Goal: Feedback & Contribution: Leave review/rating

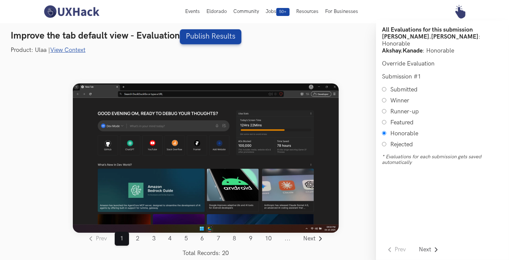
scroll to position [8, 0]
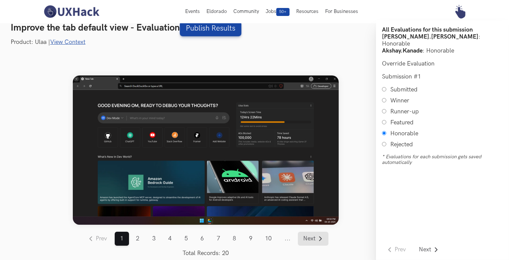
click at [310, 237] on span "Next" at bounding box center [310, 239] width 12 height 6
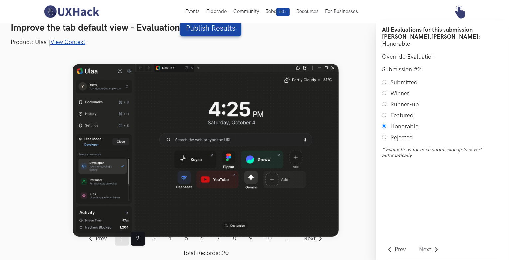
click at [124, 240] on link "1" at bounding box center [122, 239] width 14 height 14
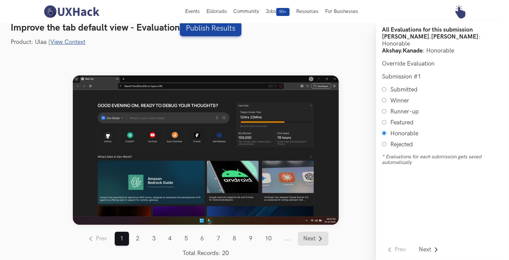
click at [314, 238] on span "Next" at bounding box center [310, 239] width 12 height 6
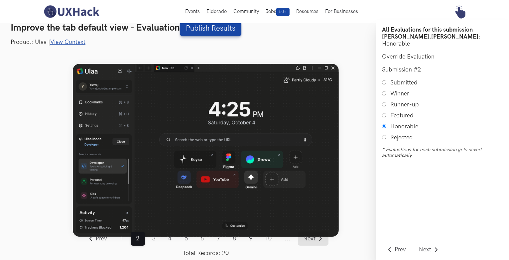
click at [311, 238] on span "Next" at bounding box center [310, 239] width 12 height 6
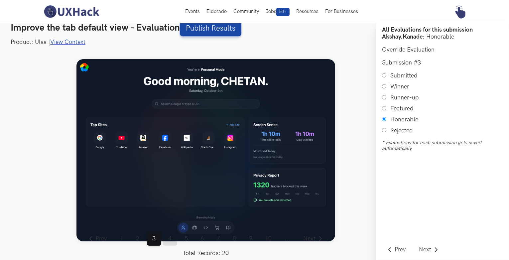
click at [169, 239] on link "4" at bounding box center [170, 239] width 14 height 14
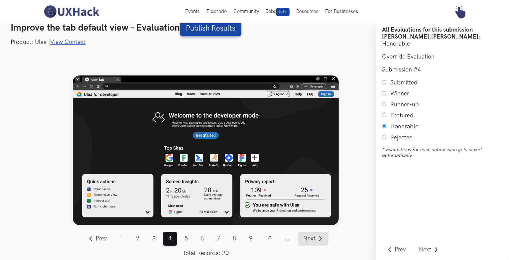
click at [309, 237] on span "Next" at bounding box center [310, 239] width 12 height 6
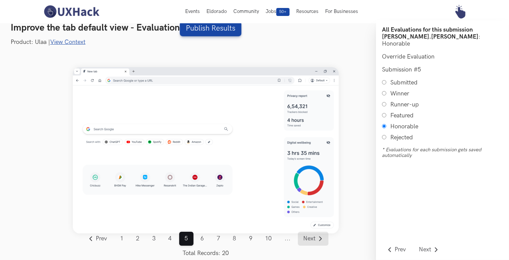
click at [316, 242] on link "Next" at bounding box center [313, 239] width 31 height 14
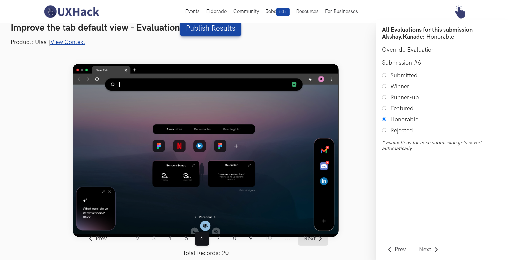
click at [310, 237] on span "Next" at bounding box center [310, 239] width 12 height 6
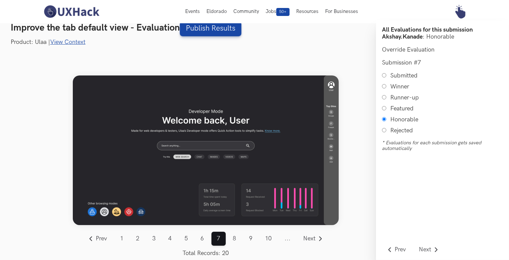
click at [384, 76] on input "Submitted" at bounding box center [384, 75] width 4 height 4
radio input "true"
click at [309, 239] on span "Next" at bounding box center [310, 239] width 12 height 6
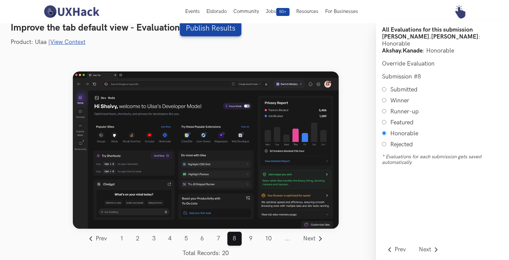
click at [383, 98] on input "Winner" at bounding box center [384, 100] width 4 height 4
radio input "true"
click at [307, 238] on span "Next" at bounding box center [310, 239] width 12 height 6
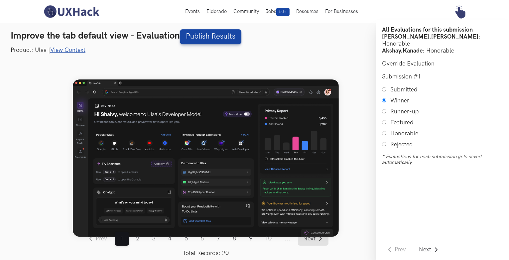
click at [317, 238] on link "Next" at bounding box center [313, 239] width 31 height 14
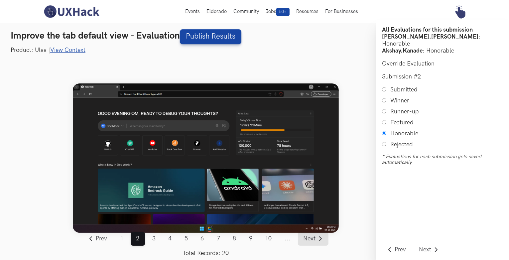
click at [308, 239] on span "Next" at bounding box center [310, 239] width 12 height 6
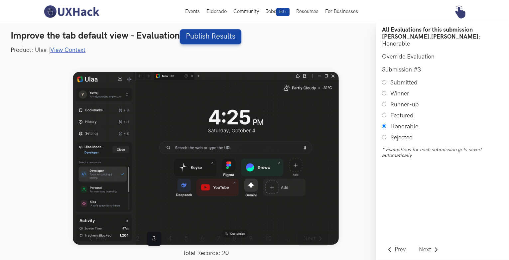
click at [308, 239] on span "Next" at bounding box center [310, 239] width 12 height 6
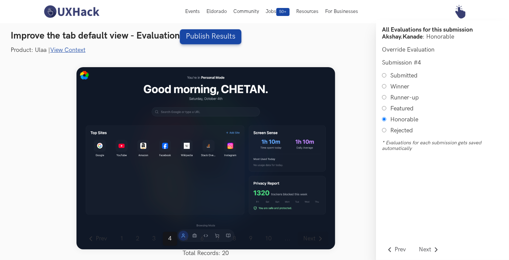
click at [308, 239] on span "Next" at bounding box center [310, 239] width 12 height 6
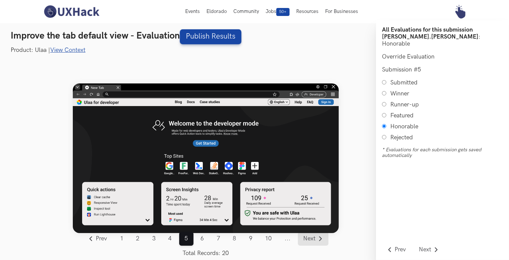
click at [308, 239] on span "Next" at bounding box center [310, 239] width 12 height 6
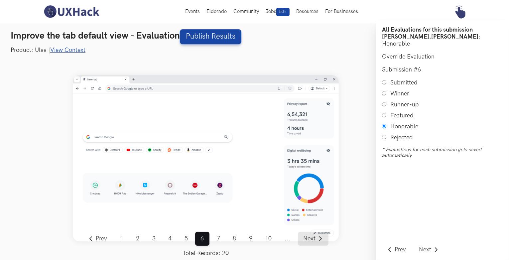
click at [308, 239] on span "Next" at bounding box center [310, 239] width 12 height 6
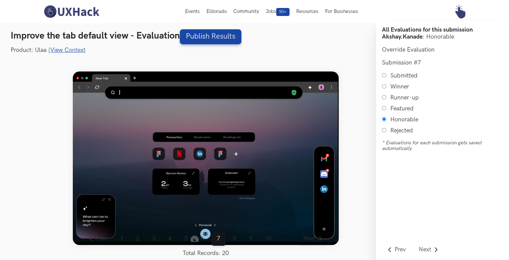
click at [308, 239] on span "Next" at bounding box center [310, 239] width 12 height 6
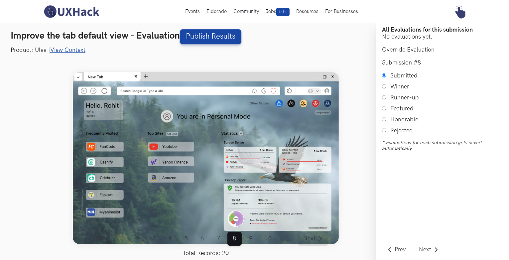
click at [310, 238] on span "Next" at bounding box center [310, 239] width 12 height 6
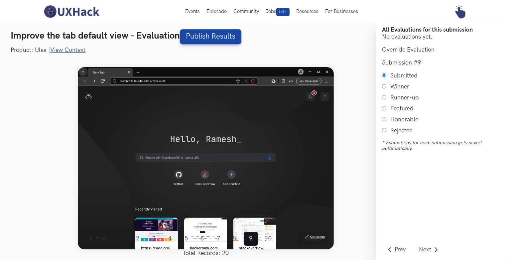
click at [310, 238] on span "Next" at bounding box center [310, 239] width 12 height 6
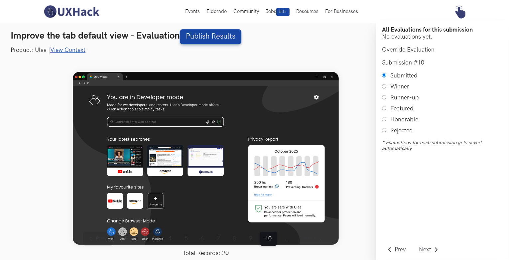
click at [110, 242] on link "Prev" at bounding box center [98, 239] width 30 height 14
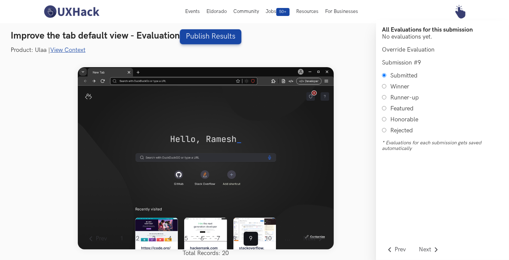
scroll to position [8, 0]
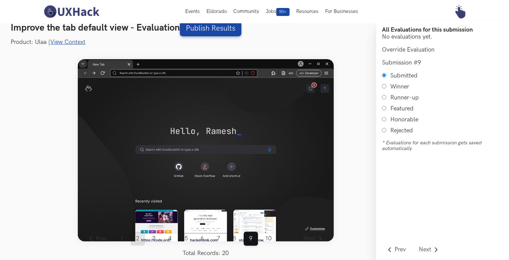
click at [134, 238] on link "2" at bounding box center [138, 239] width 14 height 14
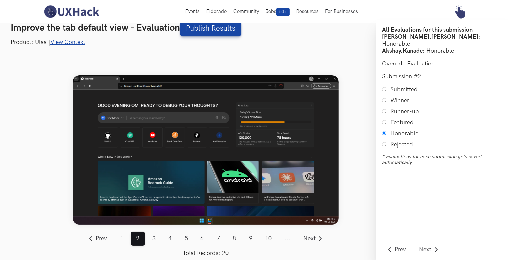
click at [385, 109] on input "Runner-up" at bounding box center [384, 111] width 4 height 4
radio input "true"
click at [313, 242] on span "Next" at bounding box center [310, 239] width 12 height 6
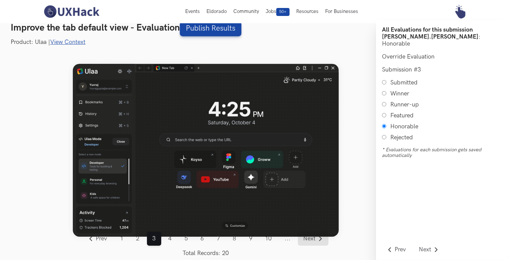
click at [313, 242] on span "Next" at bounding box center [310, 239] width 12 height 6
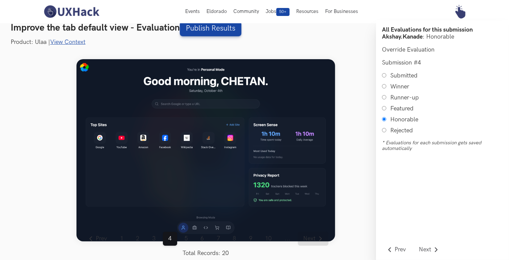
click at [313, 242] on span "Next" at bounding box center [310, 239] width 12 height 6
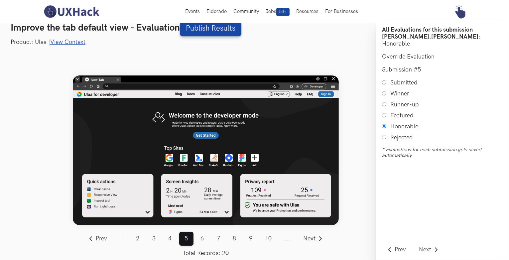
click at [384, 80] on input "Submitted" at bounding box center [384, 82] width 4 height 4
radio input "true"
click at [306, 238] on span "Next" at bounding box center [310, 239] width 12 height 6
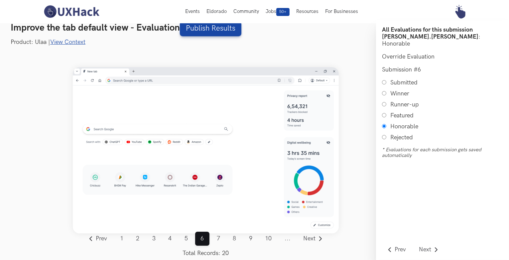
click at [383, 80] on input "Submitted" at bounding box center [384, 82] width 4 height 4
radio input "true"
click at [306, 241] on span "Next" at bounding box center [310, 239] width 12 height 6
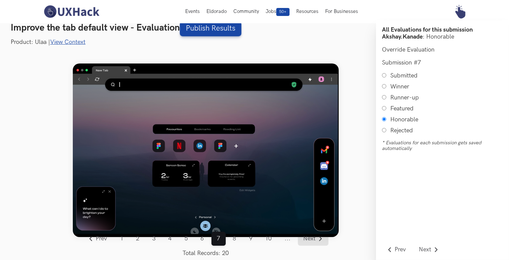
click at [303, 239] on link "Next" at bounding box center [313, 239] width 31 height 14
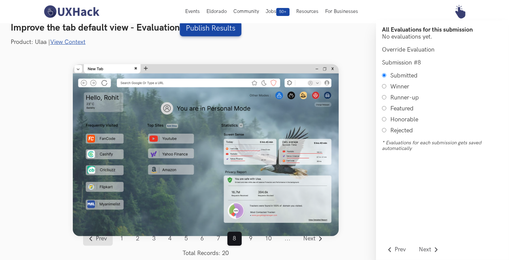
click at [99, 240] on span "Prev" at bounding box center [101, 239] width 11 height 6
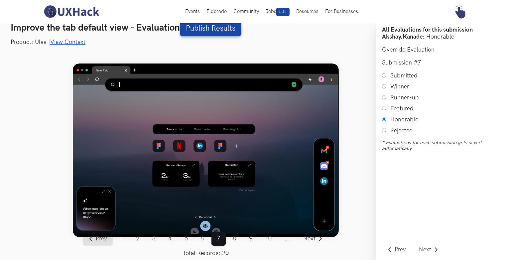
click at [99, 240] on span "Prev" at bounding box center [101, 239] width 11 height 6
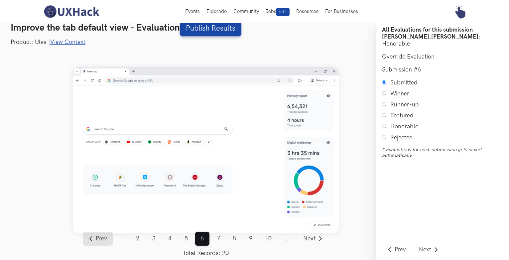
click at [99, 240] on span "Prev" at bounding box center [101, 239] width 11 height 6
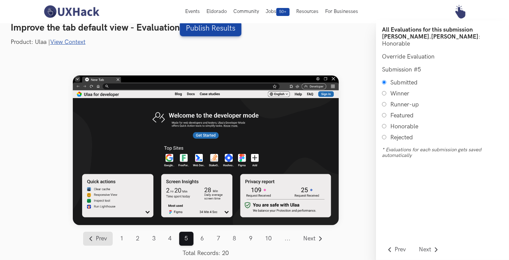
click at [99, 240] on span "Prev" at bounding box center [101, 239] width 11 height 6
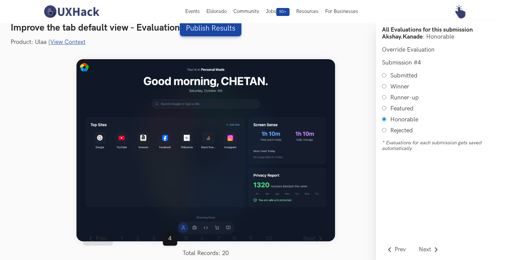
click at [99, 240] on span "Prev" at bounding box center [101, 239] width 11 height 6
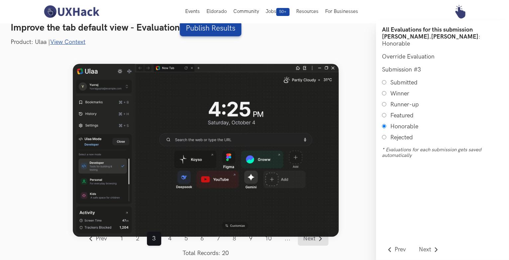
click at [315, 239] on span "Next" at bounding box center [310, 239] width 12 height 6
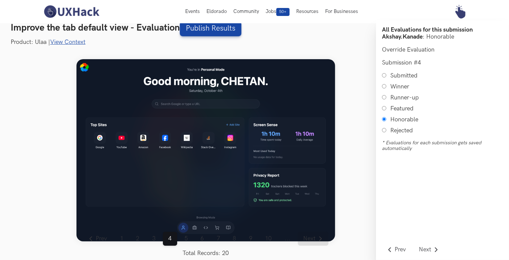
click at [315, 239] on span "Next" at bounding box center [310, 239] width 12 height 6
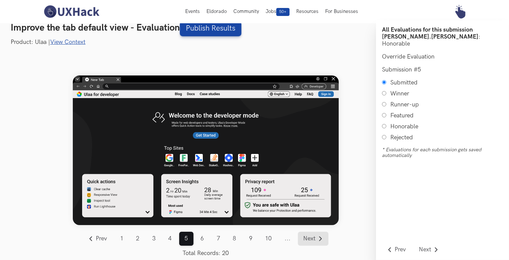
click at [315, 239] on span "Next" at bounding box center [310, 239] width 12 height 6
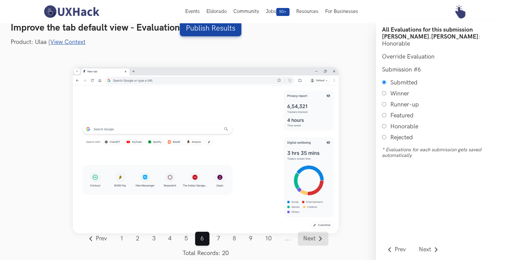
click at [315, 239] on span "Next" at bounding box center [310, 239] width 12 height 6
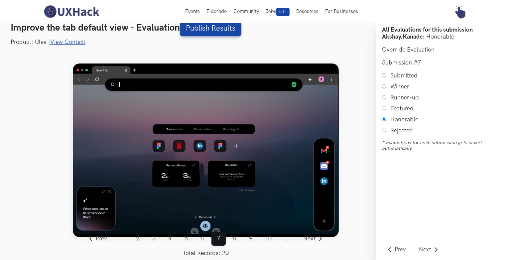
click at [383, 76] on input "Submitted" at bounding box center [384, 75] width 4 height 4
radio input "true"
click at [313, 239] on span "Next" at bounding box center [310, 239] width 12 height 6
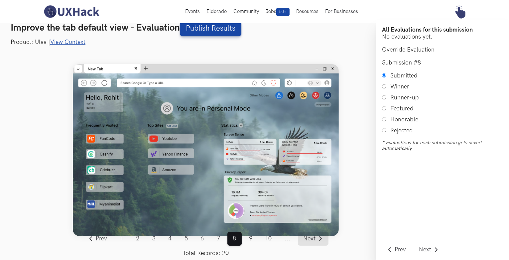
click at [313, 239] on span "Next" at bounding box center [310, 239] width 12 height 6
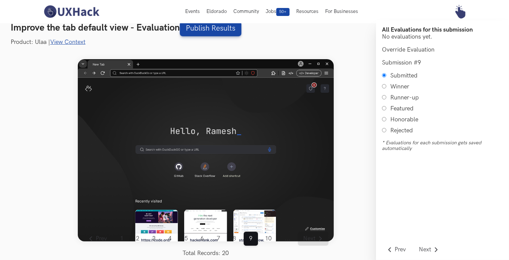
click at [313, 239] on span "Next" at bounding box center [310, 239] width 12 height 6
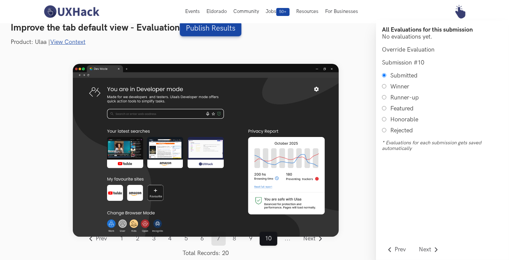
click at [222, 241] on link "7" at bounding box center [219, 239] width 14 height 14
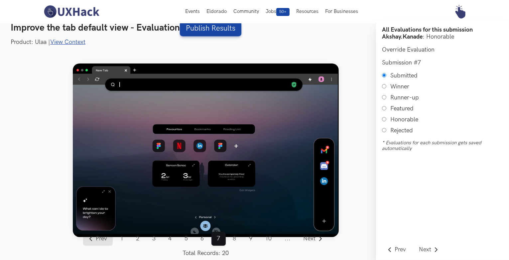
click at [102, 241] on span "Prev" at bounding box center [101, 239] width 11 height 6
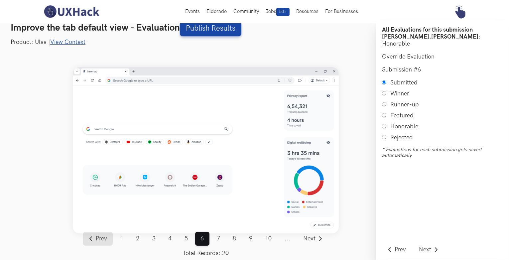
click at [102, 241] on span "Prev" at bounding box center [101, 239] width 11 height 6
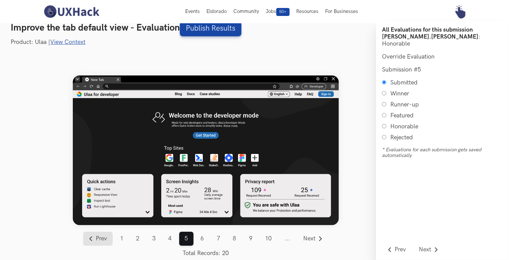
click at [102, 241] on span "Prev" at bounding box center [101, 239] width 11 height 6
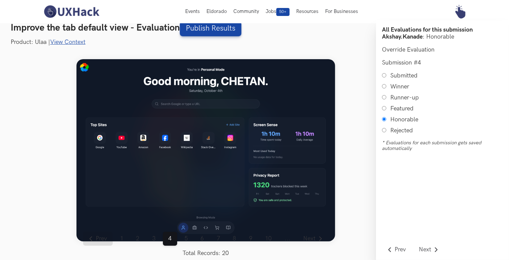
click at [102, 241] on span "Prev" at bounding box center [101, 239] width 11 height 6
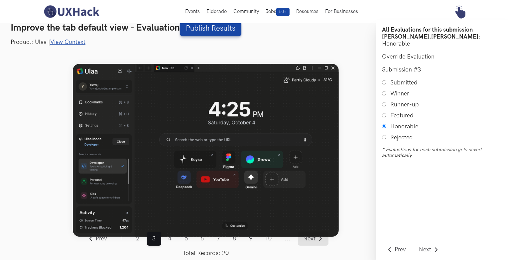
click at [311, 235] on link "Next" at bounding box center [313, 239] width 31 height 14
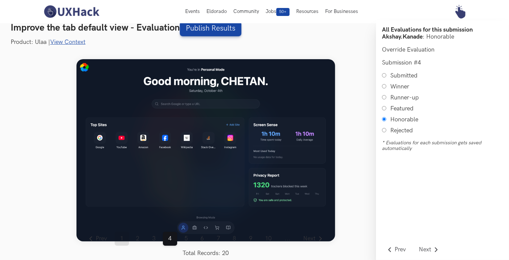
click at [119, 236] on link "1" at bounding box center [122, 239] width 14 height 14
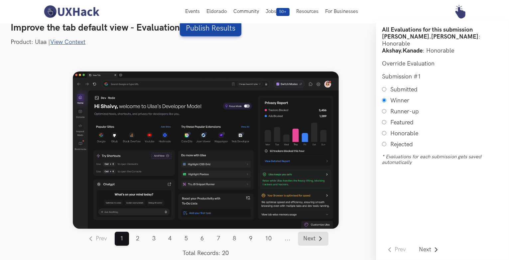
click at [309, 241] on span "Next" at bounding box center [310, 239] width 12 height 6
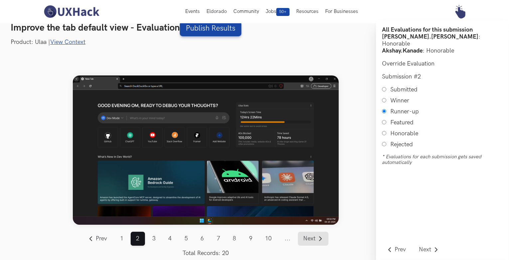
click at [310, 238] on span "Next" at bounding box center [310, 239] width 12 height 6
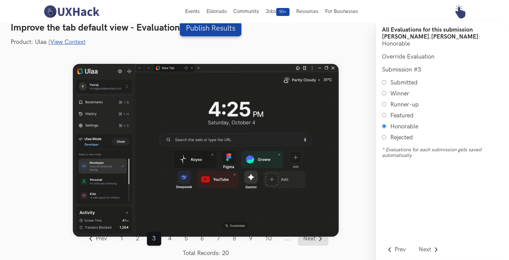
click at [310, 238] on span "Next" at bounding box center [310, 239] width 12 height 6
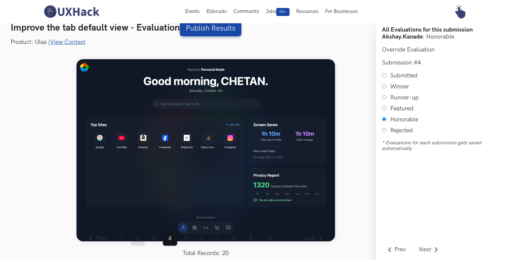
click at [143, 240] on link "2" at bounding box center [138, 239] width 14 height 14
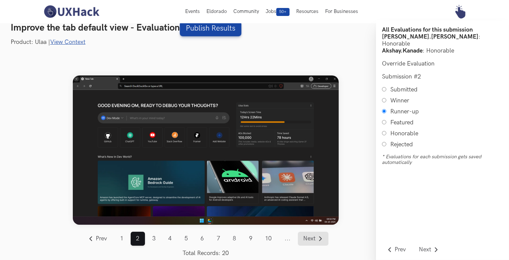
click at [309, 236] on span "Next" at bounding box center [310, 239] width 12 height 6
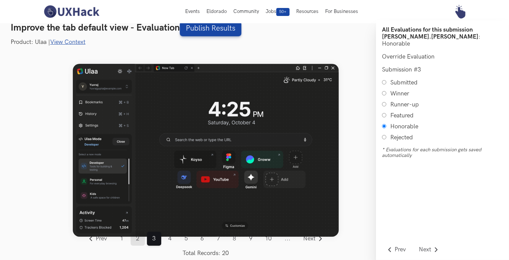
click at [137, 238] on link "2" at bounding box center [138, 239] width 14 height 14
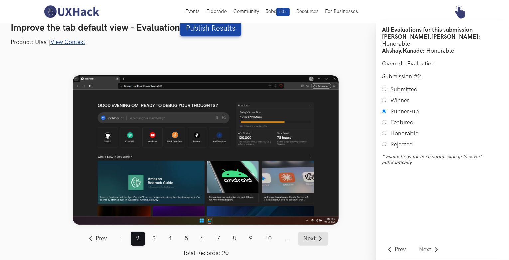
click at [315, 242] on span "Next" at bounding box center [310, 239] width 12 height 6
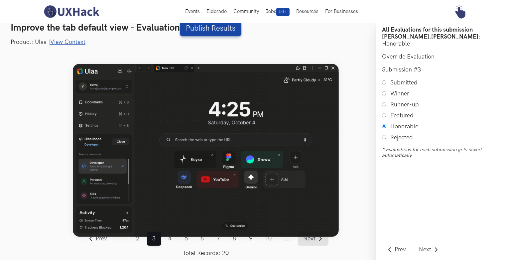
click at [314, 241] on span "Next" at bounding box center [310, 239] width 12 height 6
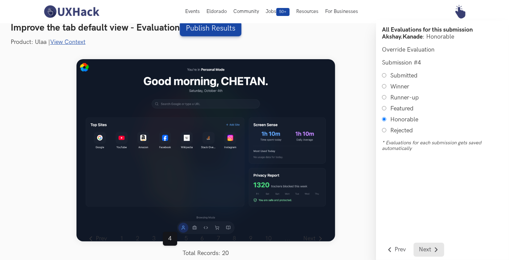
click at [429, 246] on link "Next" at bounding box center [429, 250] width 31 height 14
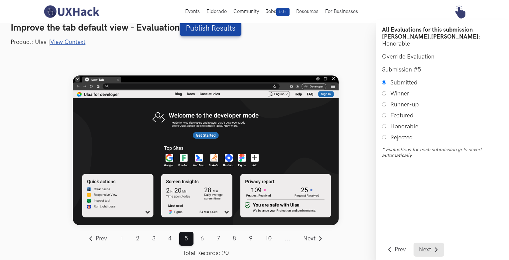
click at [429, 246] on link "Next" at bounding box center [429, 250] width 31 height 14
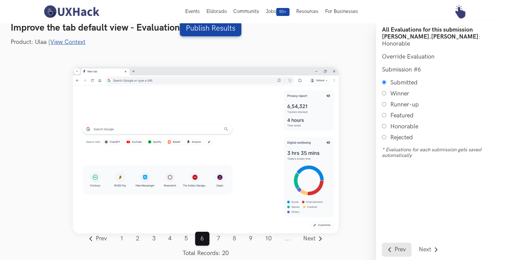
click at [403, 247] on span "Prev" at bounding box center [400, 250] width 11 height 6
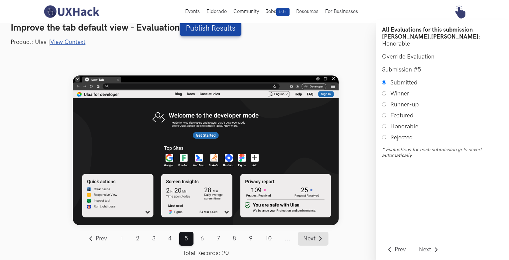
click at [307, 238] on span "Next" at bounding box center [310, 239] width 12 height 6
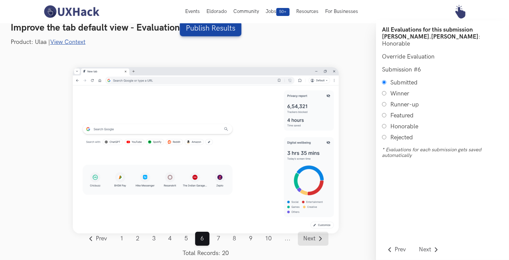
click at [307, 238] on span "Next" at bounding box center [310, 239] width 12 height 6
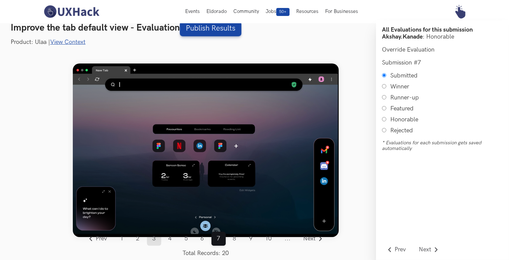
click at [157, 238] on link "3" at bounding box center [154, 239] width 14 height 14
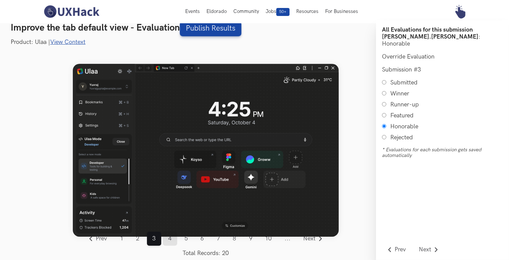
click at [170, 239] on link "4" at bounding box center [170, 239] width 14 height 14
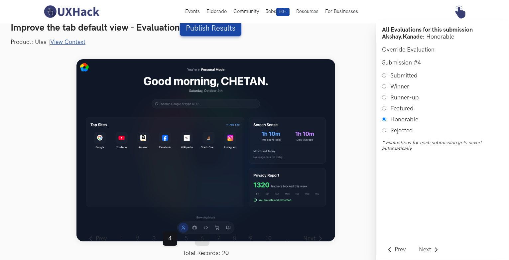
click at [204, 239] on link "6" at bounding box center [202, 239] width 14 height 14
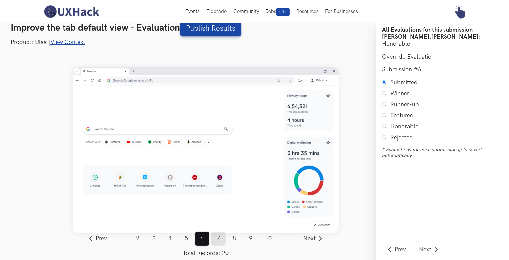
click at [223, 239] on link "7" at bounding box center [219, 239] width 14 height 14
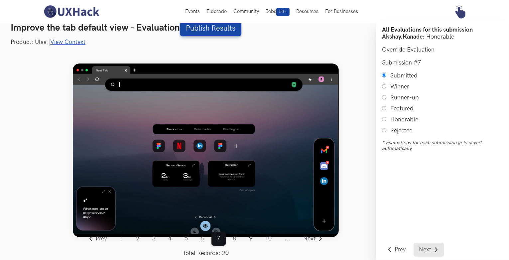
click at [426, 243] on link "Next" at bounding box center [429, 250] width 31 height 14
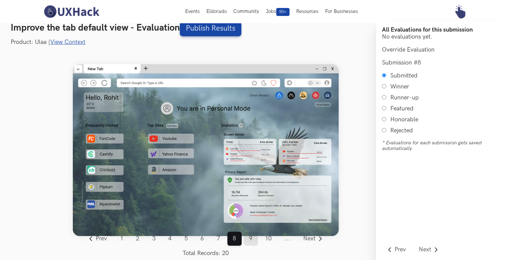
click at [251, 237] on link "9" at bounding box center [251, 239] width 14 height 14
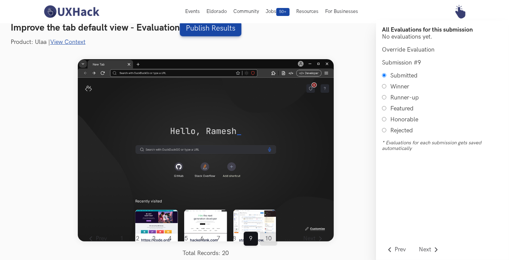
click at [269, 239] on link "10" at bounding box center [269, 239] width 18 height 14
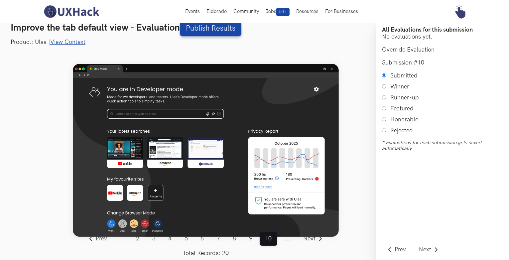
click at [286, 239] on span "..." at bounding box center [287, 239] width 17 height 14
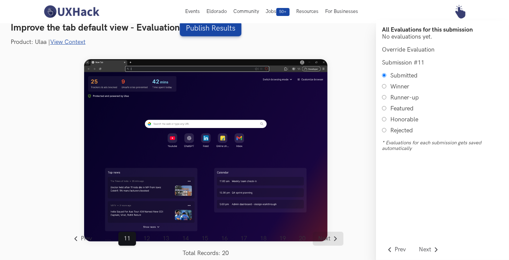
click at [327, 238] on span "Next" at bounding box center [325, 239] width 12 height 6
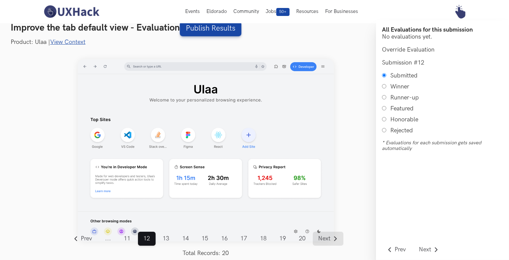
click at [327, 238] on span "Next" at bounding box center [325, 239] width 12 height 6
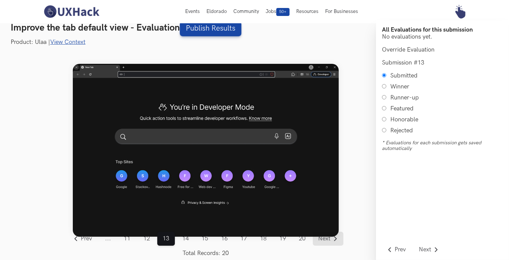
click at [327, 238] on span "Next" at bounding box center [325, 239] width 12 height 6
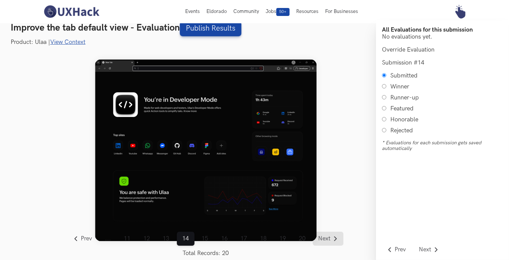
click at [327, 238] on span "Next" at bounding box center [325, 239] width 12 height 6
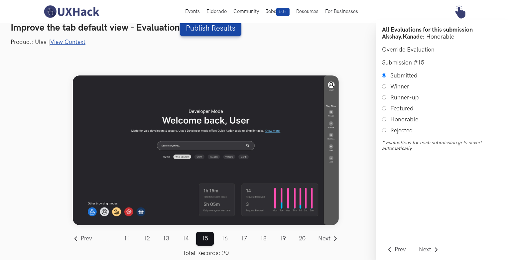
click at [383, 121] on input "Honorable" at bounding box center [384, 119] width 4 height 4
radio input "true"
click at [89, 237] on span "Prev" at bounding box center [86, 239] width 11 height 6
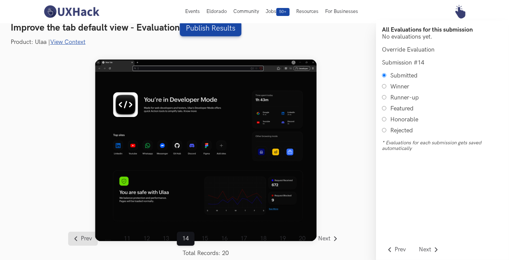
click at [89, 237] on span "Prev" at bounding box center [86, 239] width 11 height 6
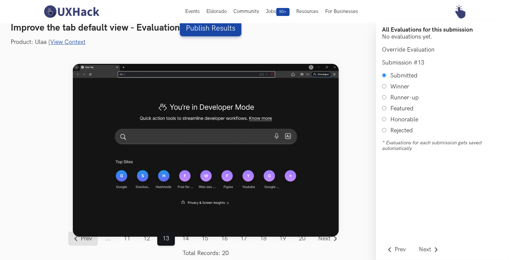
click at [89, 237] on span "Prev" at bounding box center [86, 239] width 11 height 6
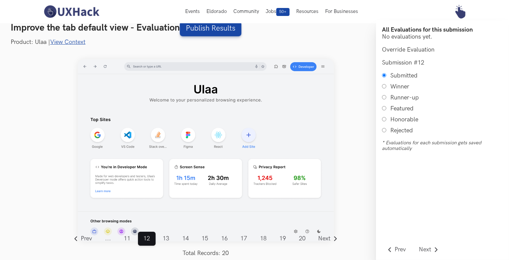
click at [384, 121] on input "Honorable" at bounding box center [384, 119] width 4 height 4
radio input "true"
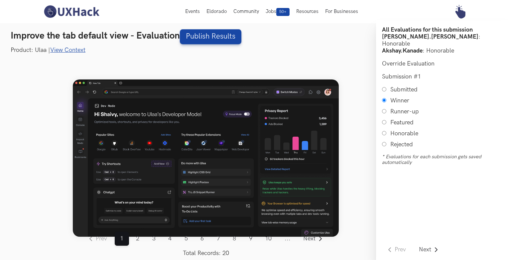
scroll to position [8, 0]
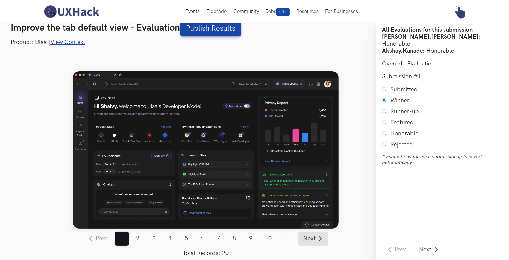
click at [312, 237] on span "Next" at bounding box center [310, 239] width 12 height 6
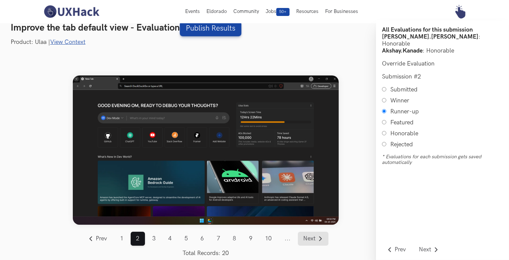
click at [313, 239] on span "Next" at bounding box center [310, 239] width 12 height 6
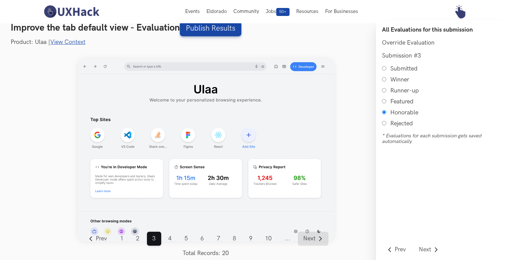
click at [313, 239] on span "Next" at bounding box center [310, 239] width 12 height 6
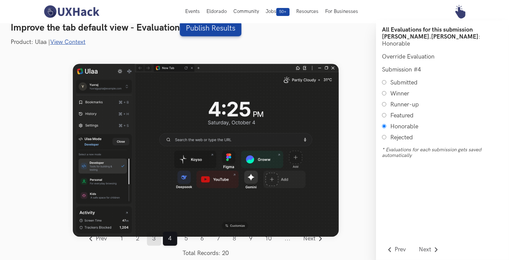
click at [155, 238] on link "3" at bounding box center [154, 239] width 14 height 14
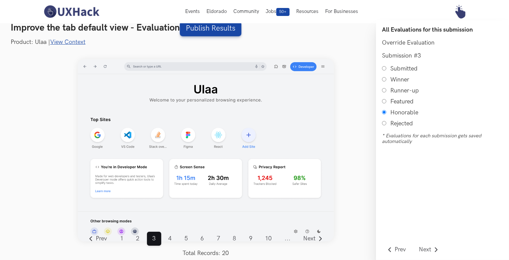
click at [384, 69] on input "Submitted" at bounding box center [384, 68] width 4 height 4
radio input "true"
click at [309, 239] on span "Next" at bounding box center [310, 239] width 12 height 6
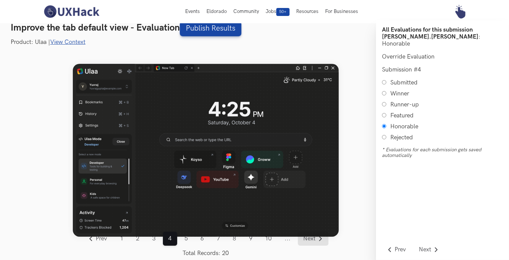
click at [309, 239] on span "Next" at bounding box center [310, 239] width 12 height 6
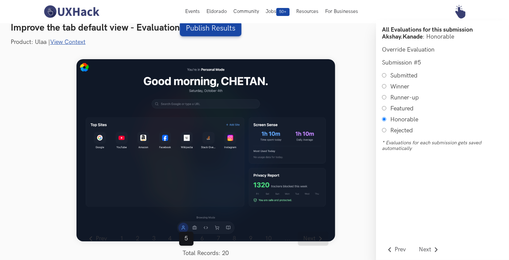
click at [309, 239] on span "Next" at bounding box center [310, 239] width 12 height 6
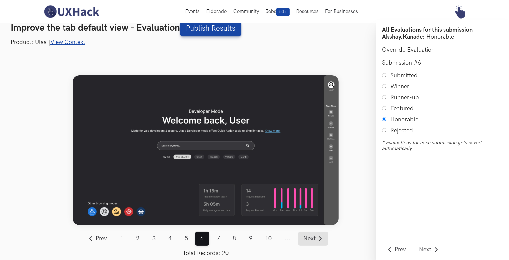
click at [309, 239] on span "Next" at bounding box center [310, 239] width 12 height 6
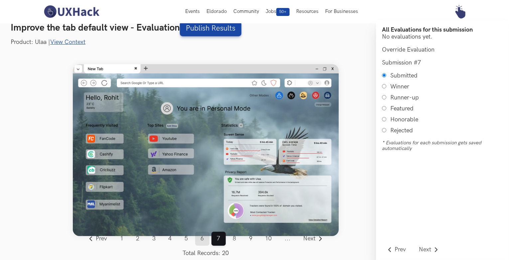
click at [204, 238] on link "6" at bounding box center [202, 239] width 14 height 14
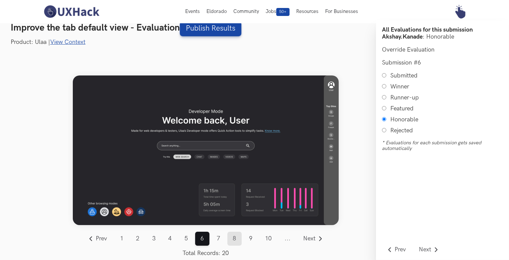
click at [236, 238] on link "8" at bounding box center [235, 239] width 14 height 14
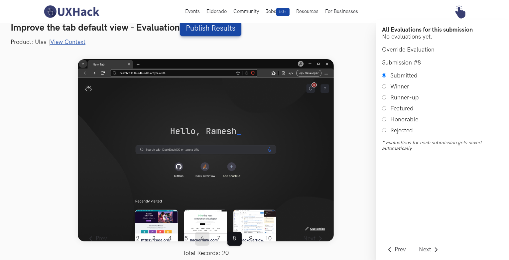
click at [202, 239] on link "6" at bounding box center [202, 239] width 14 height 14
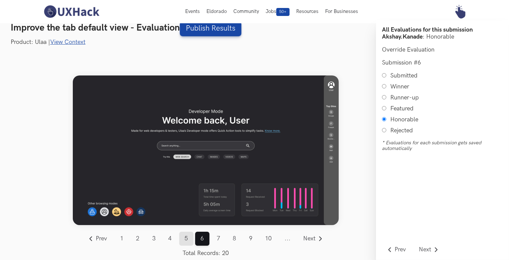
click at [185, 242] on link "5" at bounding box center [186, 239] width 14 height 14
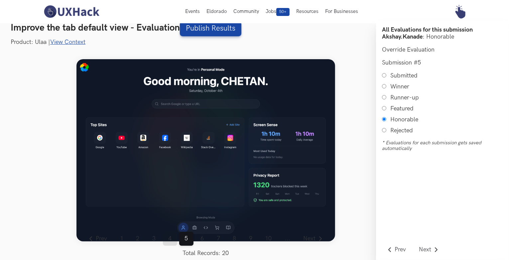
click at [171, 242] on link "4" at bounding box center [170, 239] width 14 height 14
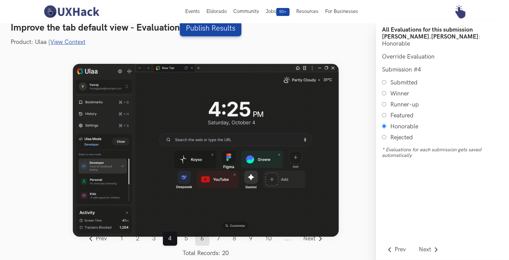
click at [203, 242] on link "6" at bounding box center [202, 239] width 14 height 14
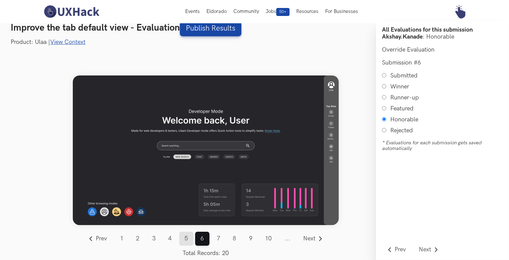
click at [188, 242] on link "5" at bounding box center [186, 239] width 14 height 14
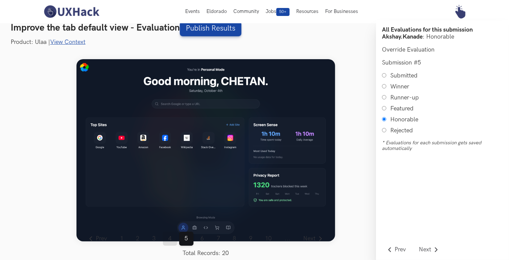
click at [170, 242] on link "4" at bounding box center [170, 239] width 14 height 14
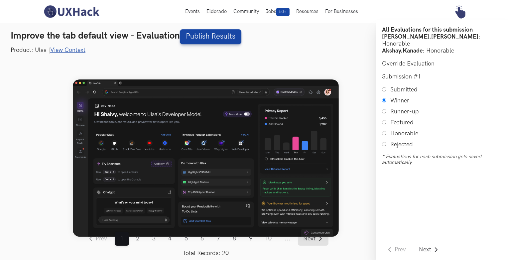
click at [311, 237] on span "Next" at bounding box center [310, 239] width 12 height 6
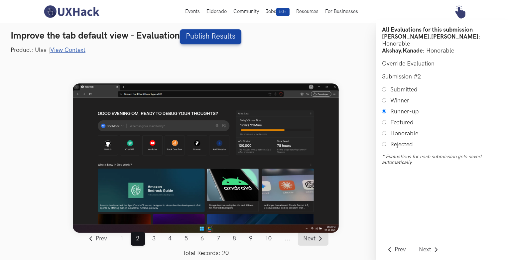
click at [311, 237] on span "Next" at bounding box center [310, 239] width 12 height 6
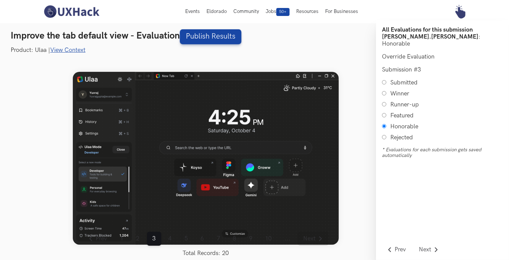
click at [311, 237] on span "Next" at bounding box center [310, 239] width 12 height 6
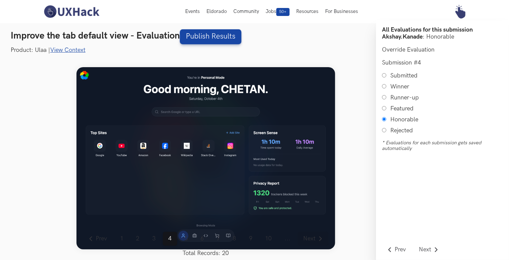
click at [311, 237] on span "Next" at bounding box center [310, 239] width 12 height 6
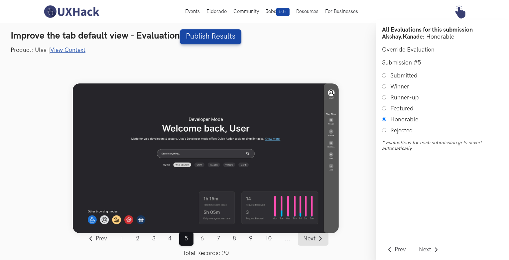
click at [311, 237] on span "Next" at bounding box center [310, 239] width 12 height 6
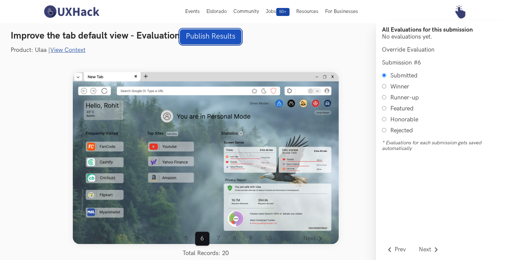
click at [226, 37] on link "Publish Results" at bounding box center [211, 36] width 62 height 15
